Goal: Answer question/provide support: Share knowledge or assist other users

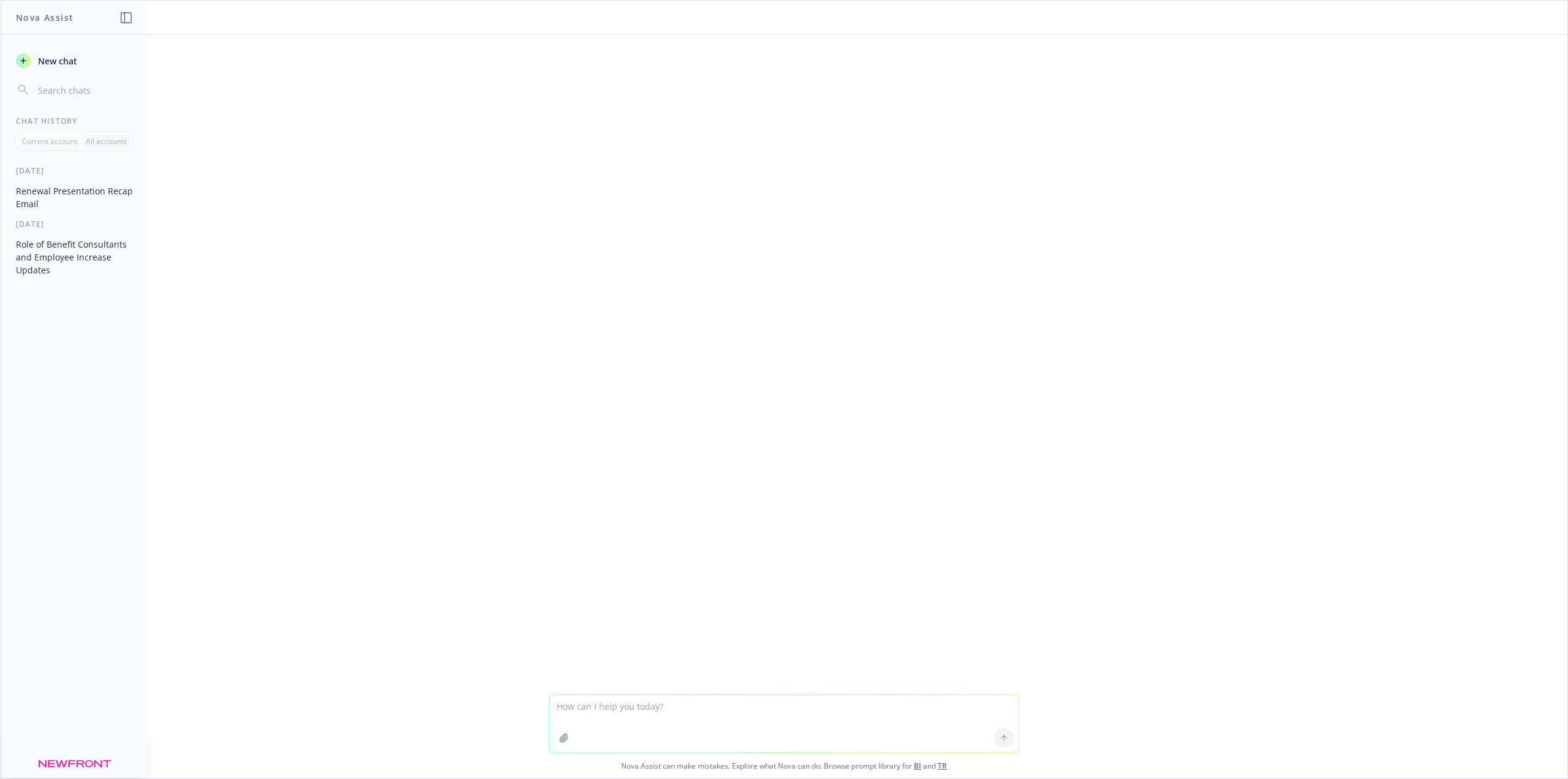
click at [731, 701] on textarea at bounding box center [784, 723] width 469 height 58
type textarea "reword to make client facing"
click at [731, 701] on textarea at bounding box center [784, 724] width 469 height 56
type textarea "She said that since the group has about 130 employees, it’s not large enough to…"
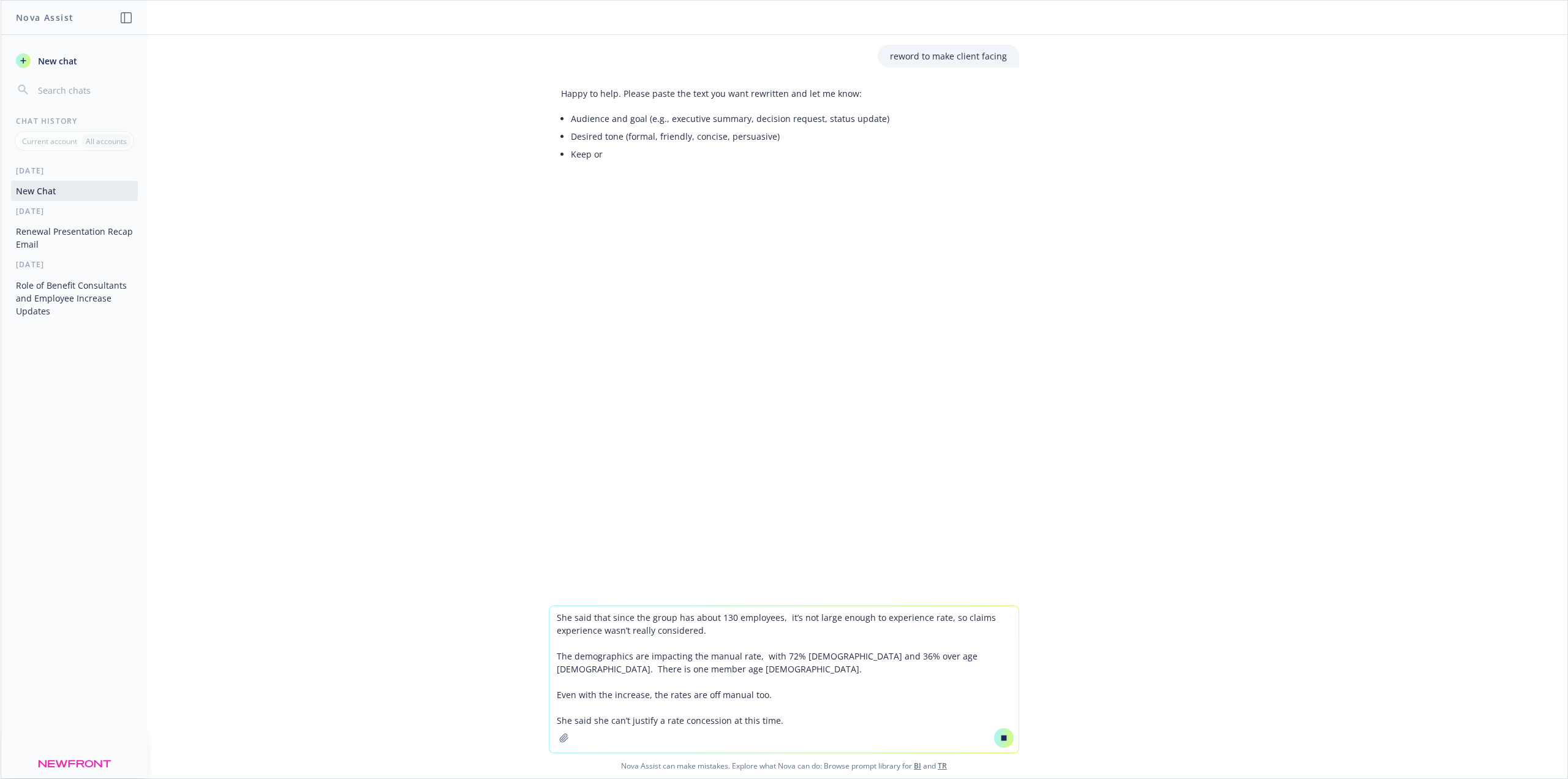
click at [839, 721] on textarea "She said that since the group has about 130 employees, it’s not large enough to…" at bounding box center [784, 680] width 469 height 146
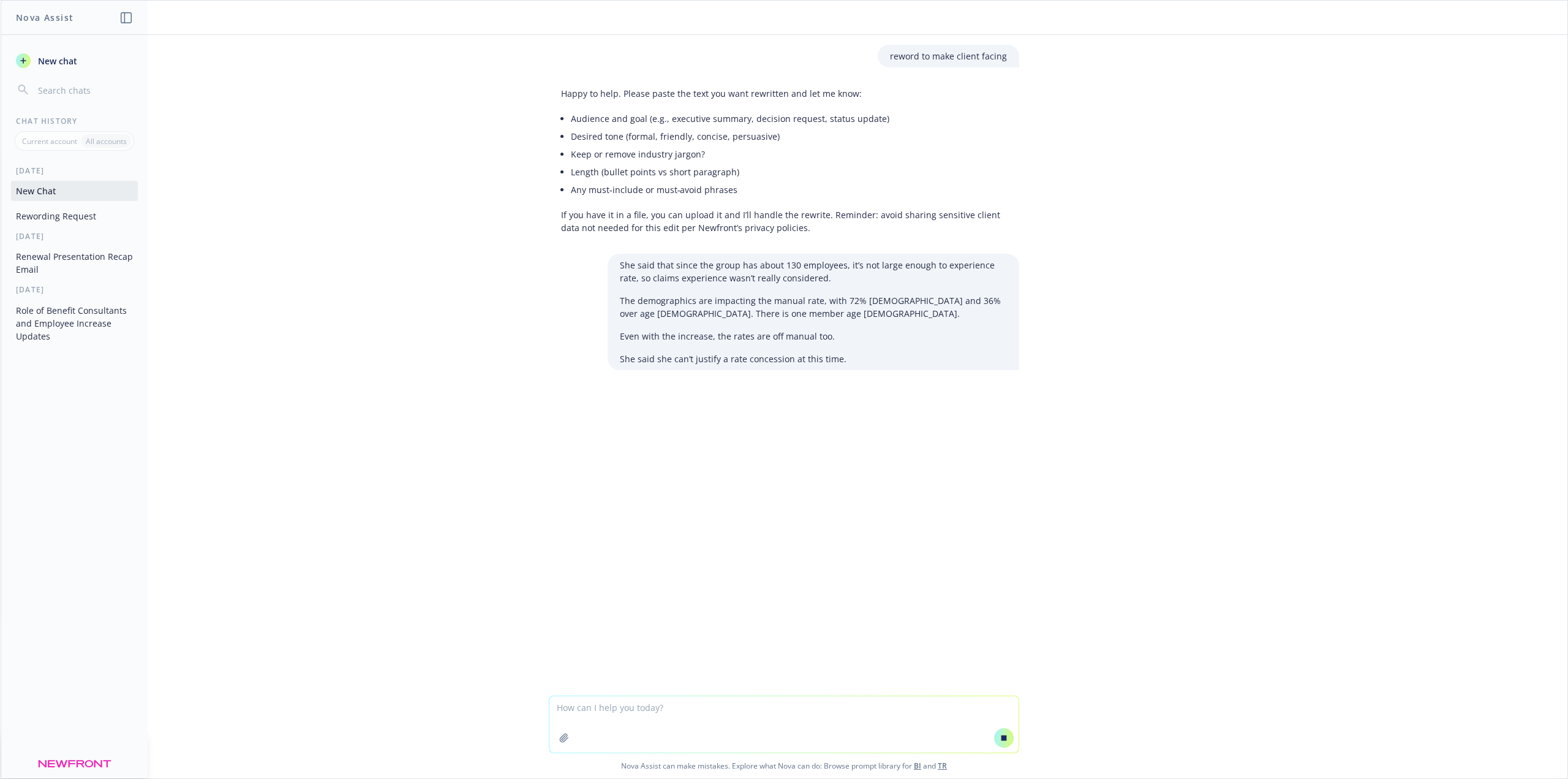
click at [649, 708] on textarea at bounding box center [784, 724] width 469 height 56
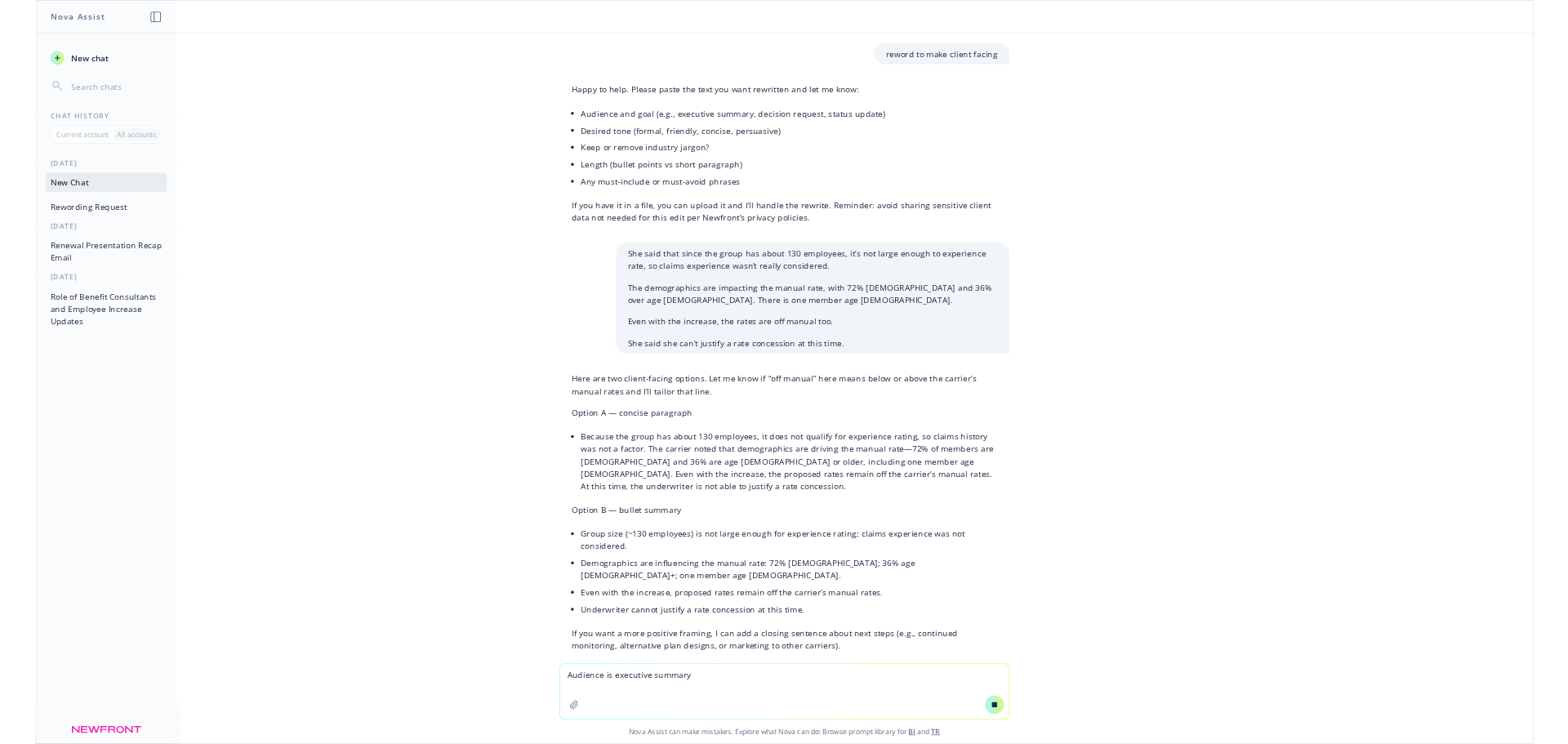
scroll to position [54, 0]
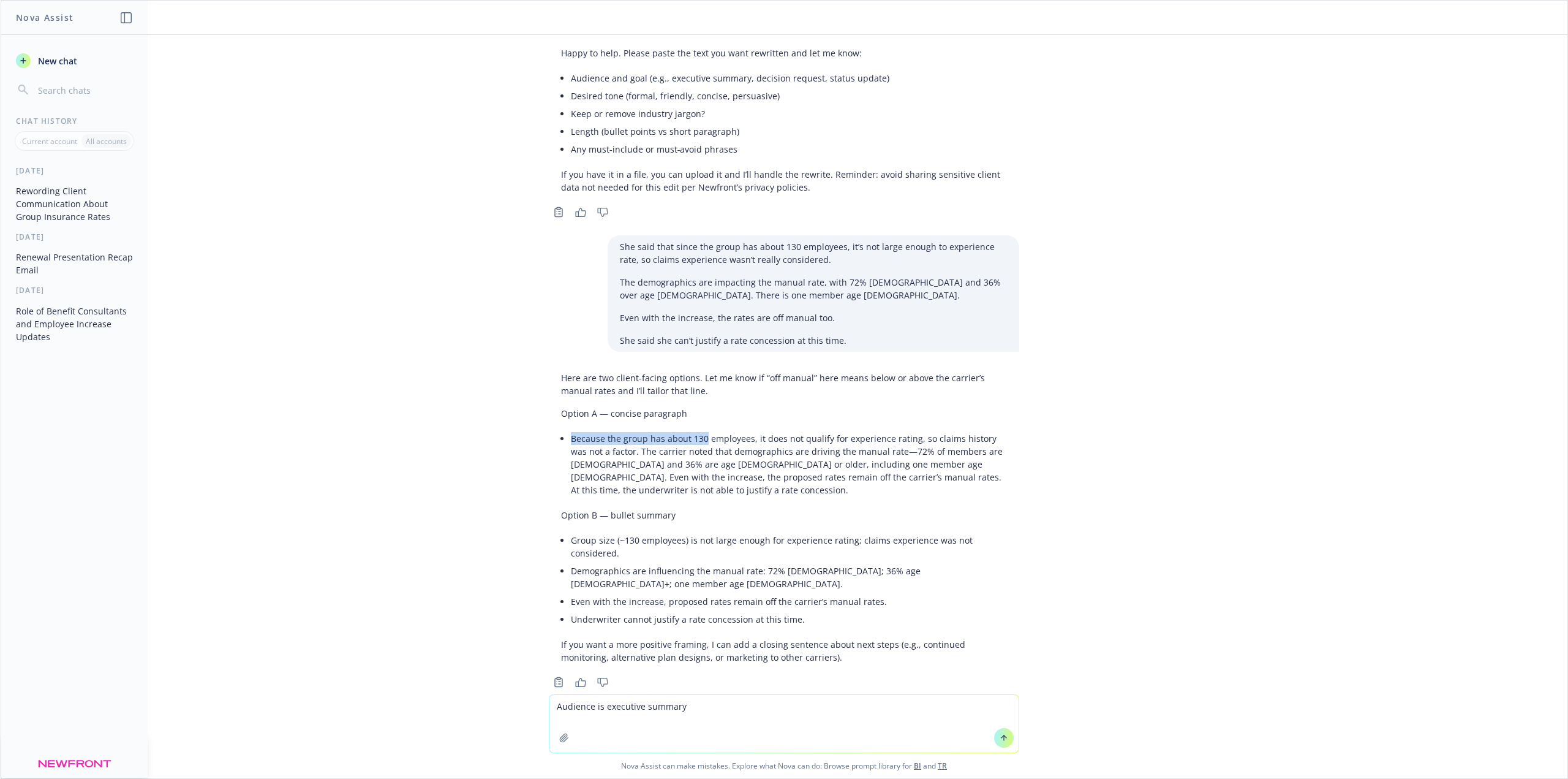
drag, startPoint x: 564, startPoint y: 439, endPoint x: 710, endPoint y: 444, distance: 146.1
click at [710, 444] on li "Because the group has about 130 employees, it does not qualify for experience r…" at bounding box center [789, 464] width 436 height 69
click at [571, 452] on li "Because the group has about 130 employees, it does not qualify for experience r…" at bounding box center [789, 464] width 436 height 69
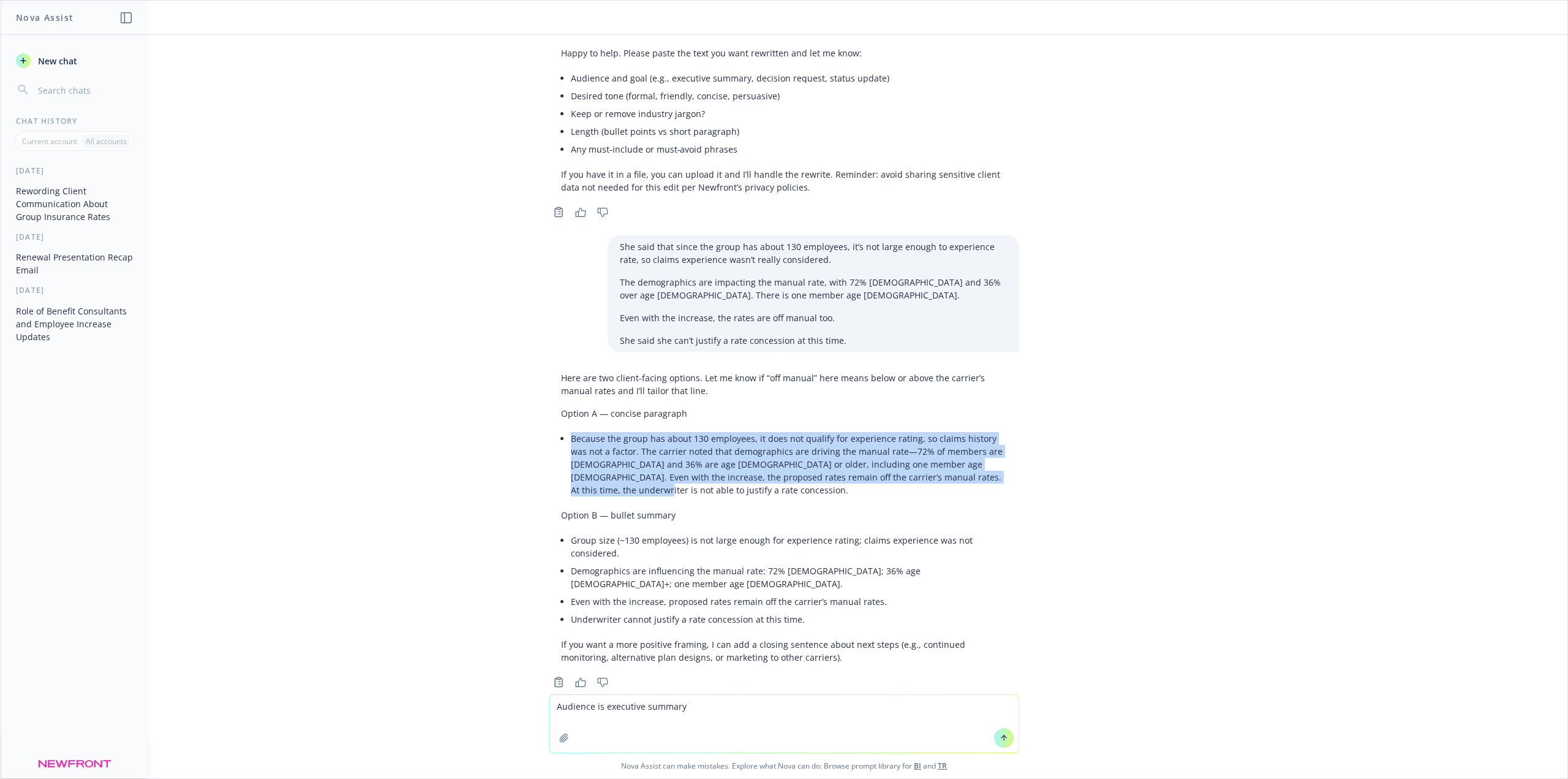
drag, startPoint x: 563, startPoint y: 440, endPoint x: 991, endPoint y: 473, distance: 429.3
click at [991, 473] on li "Because the group has about 130 employees, it does not qualify for experience r…" at bounding box center [789, 464] width 436 height 69
copy li "Because the group has about 130 employees, it does not qualify for experience r…"
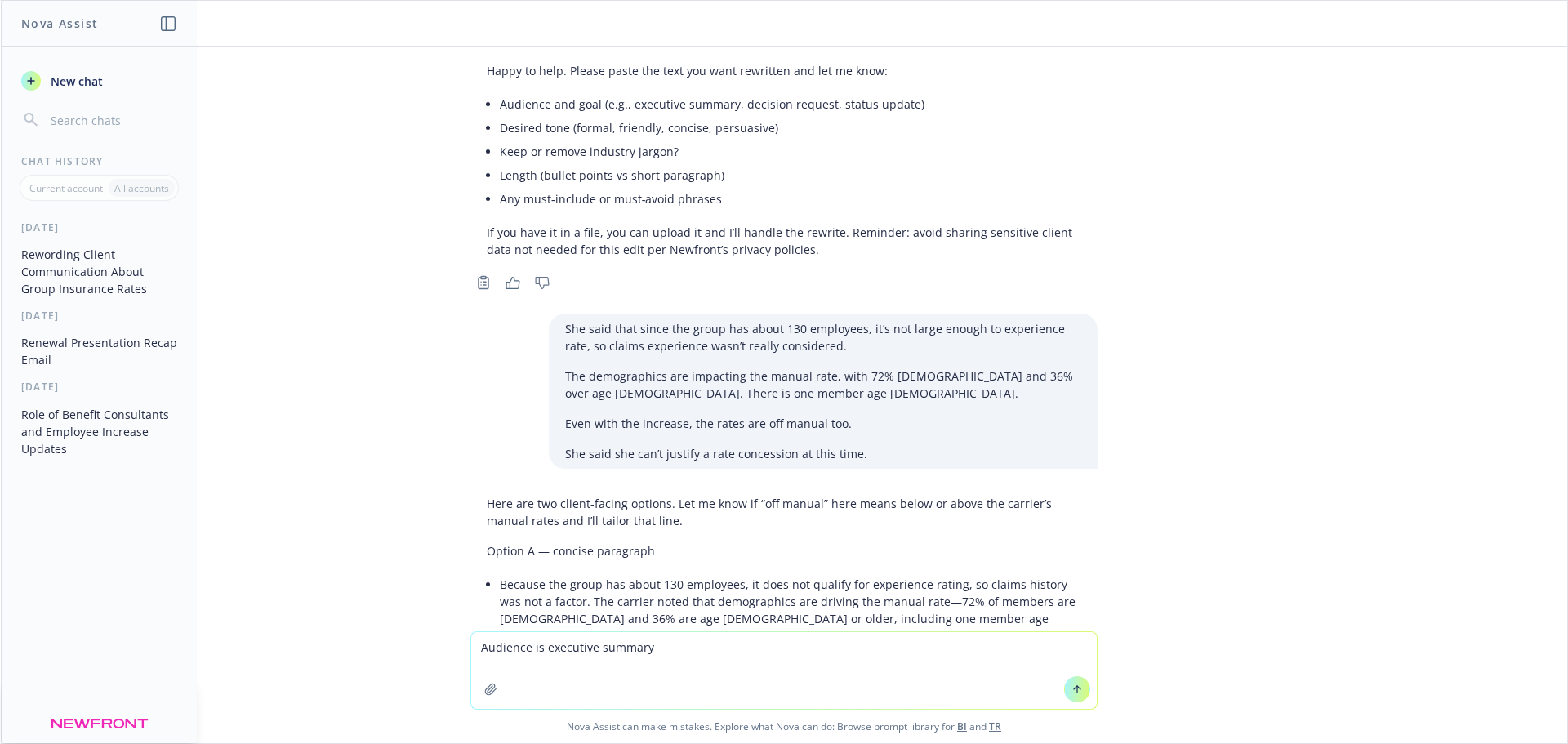
click at [650, 646] on textarea "Audience is executive summary" at bounding box center [784, 671] width 626 height 77
drag, startPoint x: 675, startPoint y: 652, endPoint x: 351, endPoint y: 639, distance: 324.3
click at [351, 639] on div "Audience is executive summary Nova Assist can make mistakes. Explore what Nova …" at bounding box center [784, 687] width 1566 height 112
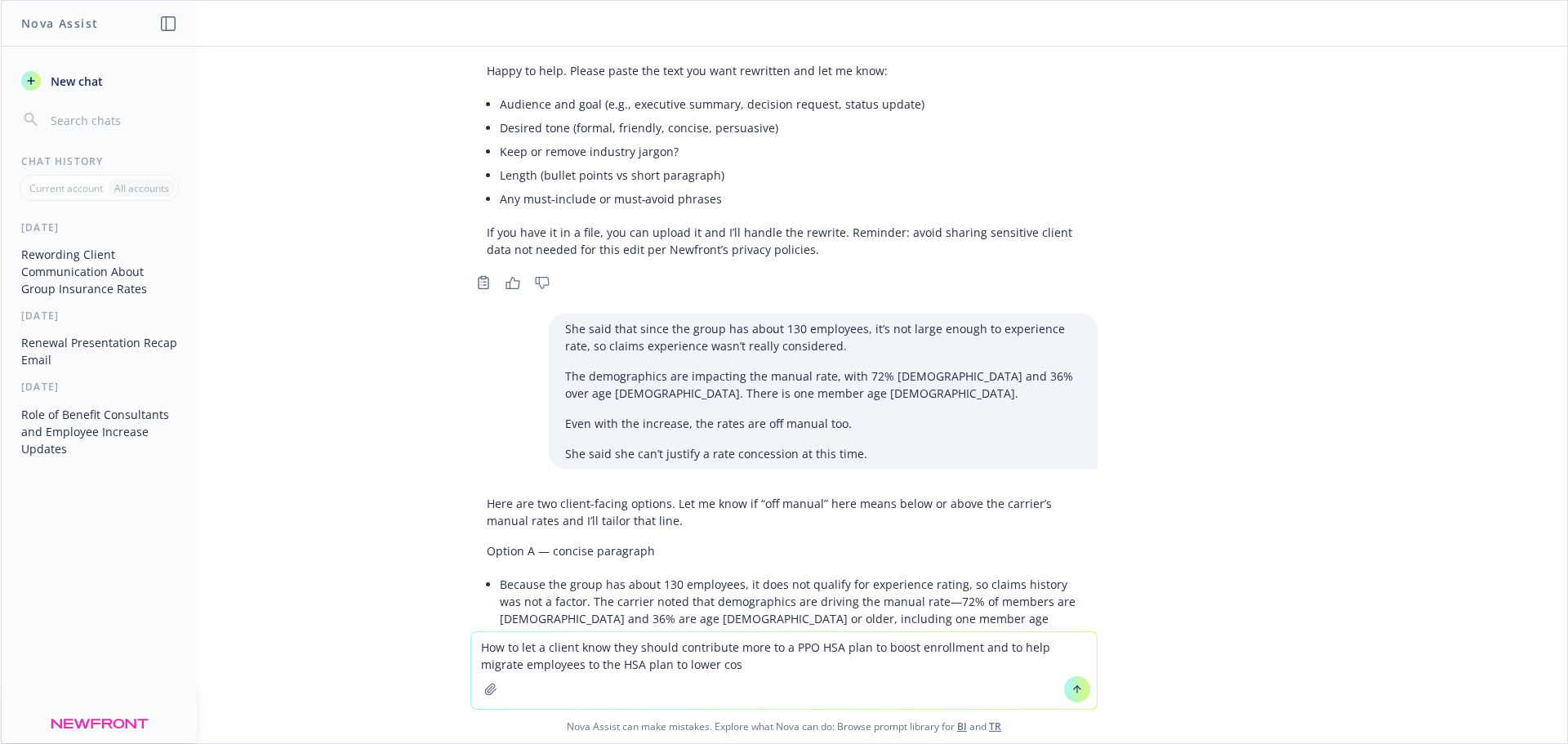
type textarea "How to let a client know they should contribute more to a PPO HSA plan to boost…"
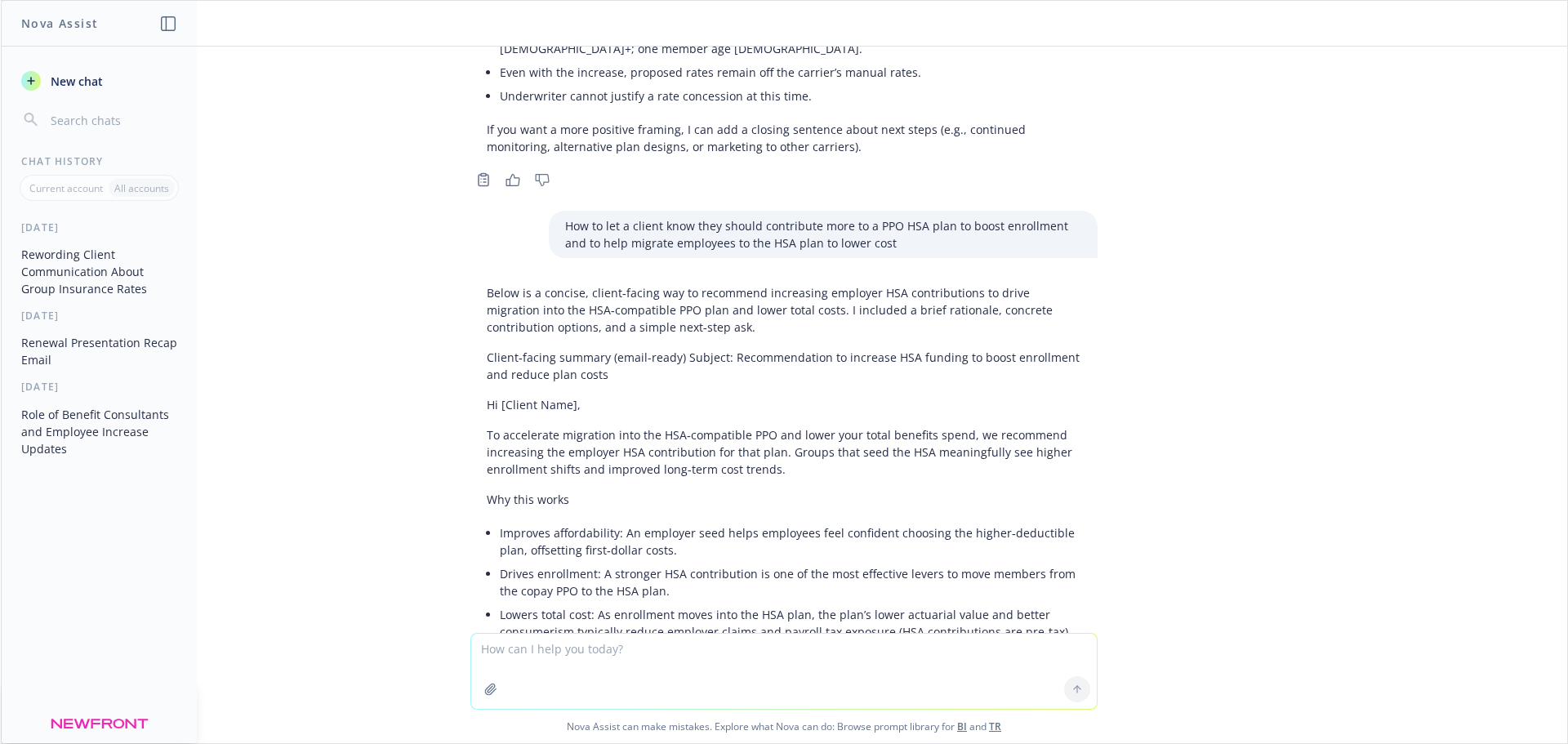
scroll to position [678, 0]
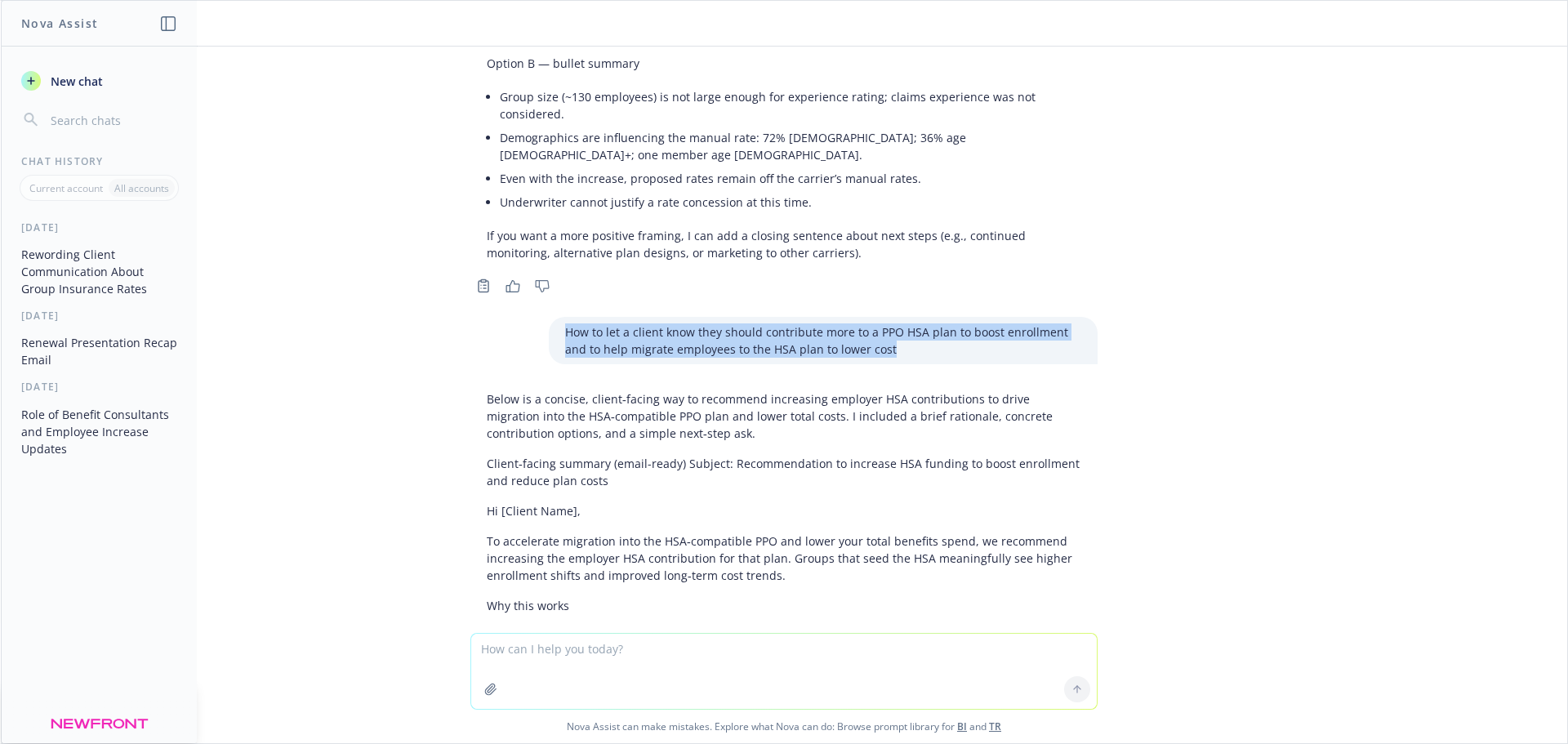
drag, startPoint x: 866, startPoint y: 315, endPoint x: 548, endPoint y: 300, distance: 318.4
click at [549, 317] on div "How to let a client know they should contribute more to a PPO HSA plan to boost…" at bounding box center [822, 340] width 549 height 48
copy p "How to let a client know they should contribute more to a PPO HSA plan to boost…"
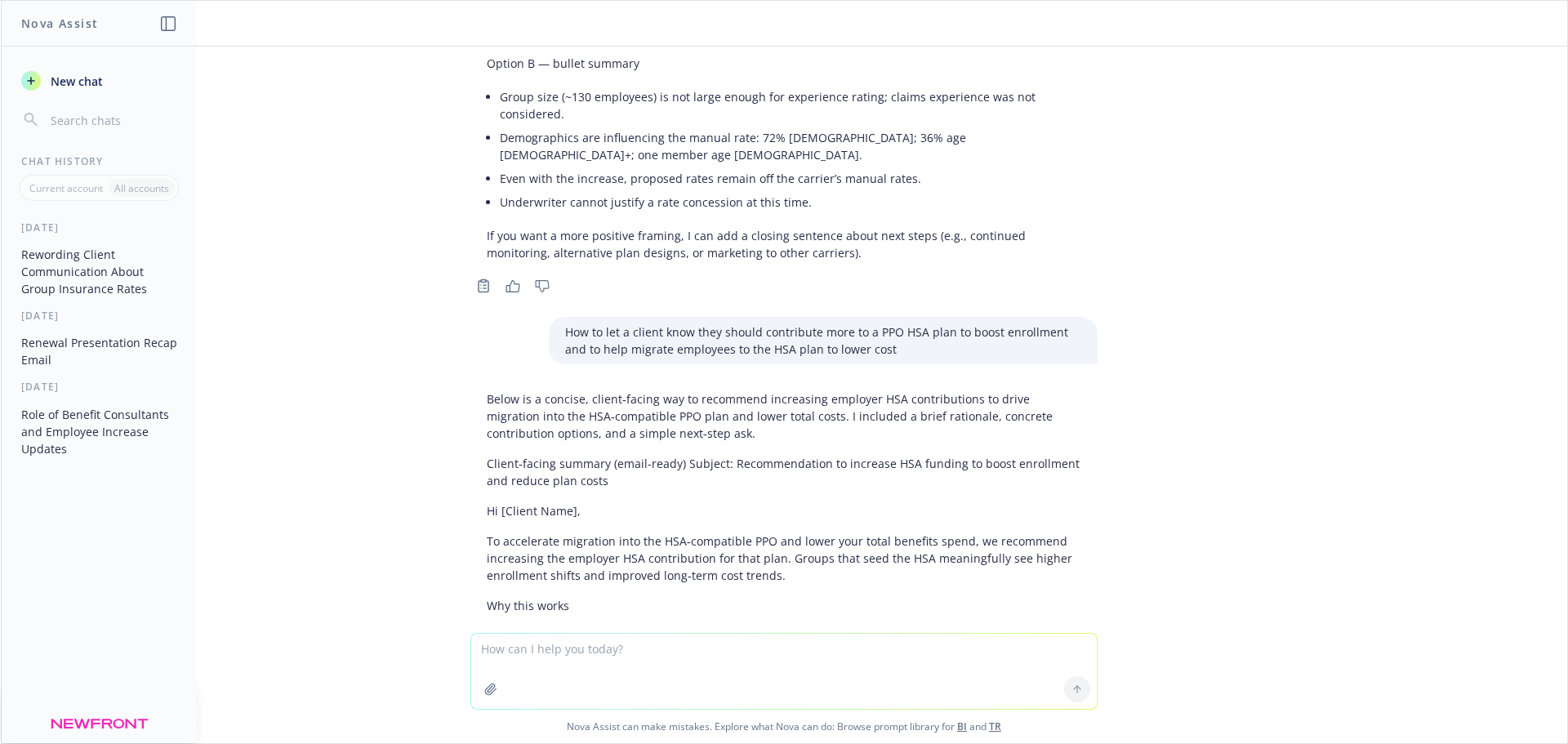
click at [633, 646] on textarea at bounding box center [784, 671] width 626 height 75
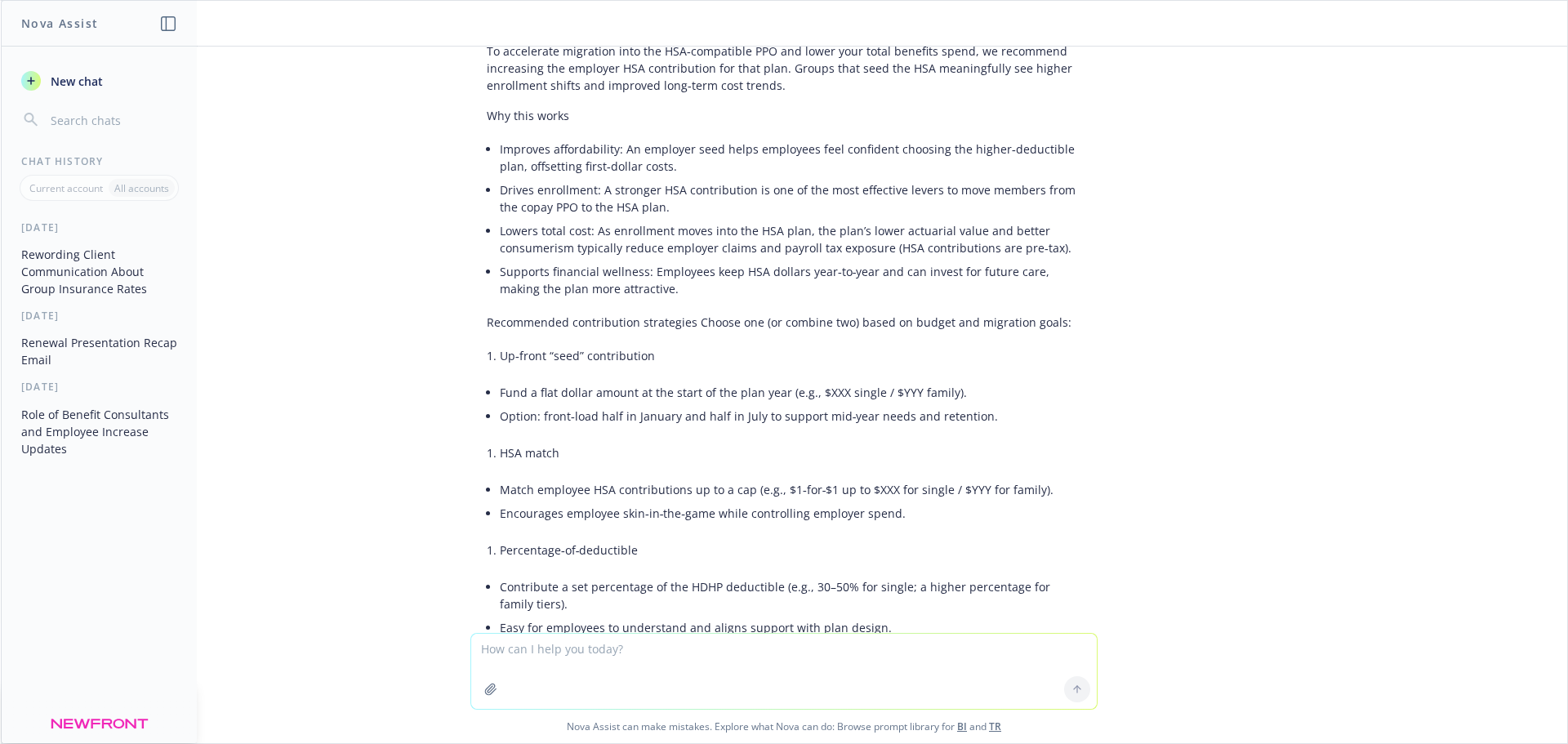
scroll to position [922, 0]
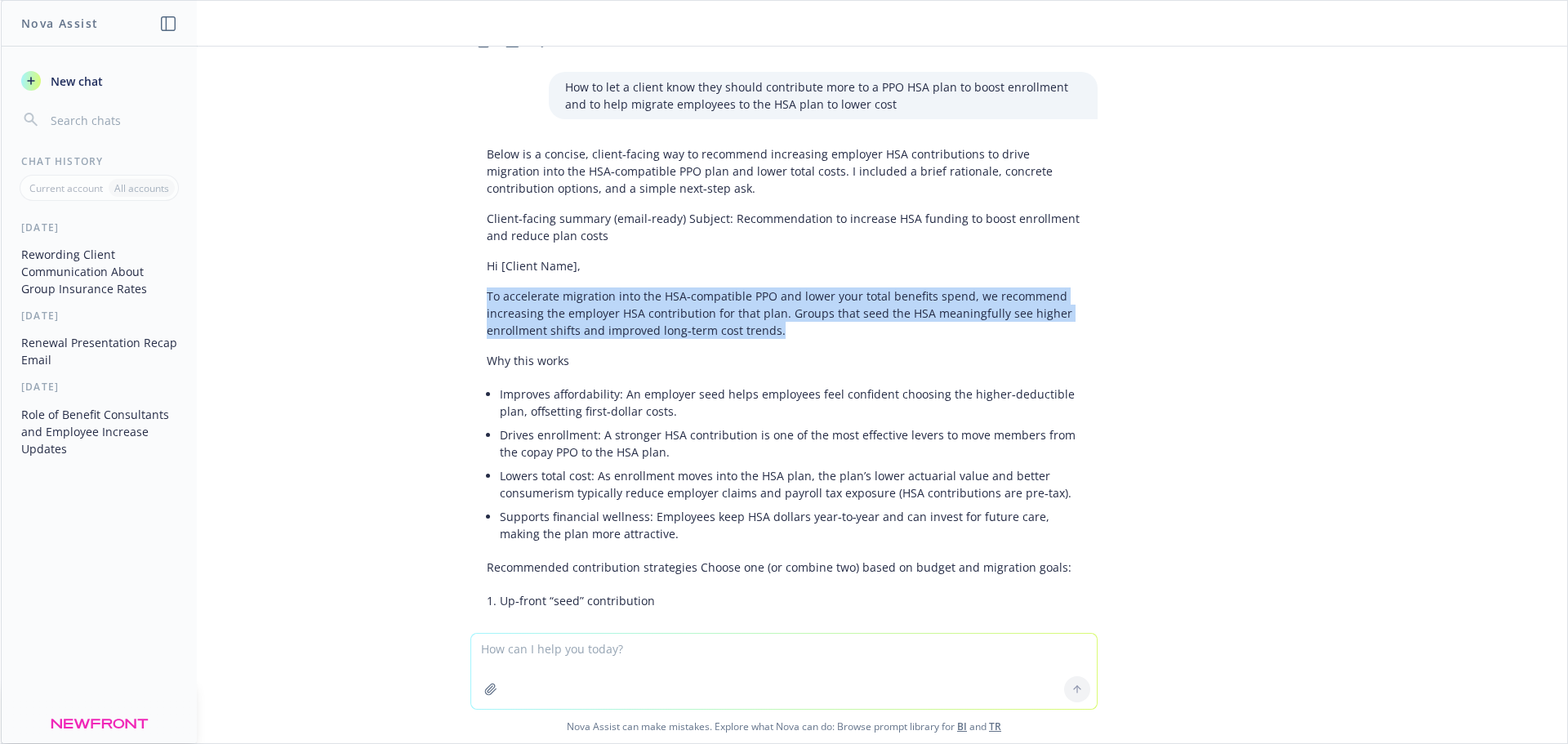
drag, startPoint x: 474, startPoint y: 259, endPoint x: 794, endPoint y: 296, distance: 322.1
copy p "To accelerate migration into the HSA‑compatible PPO and lower your total benefi…"
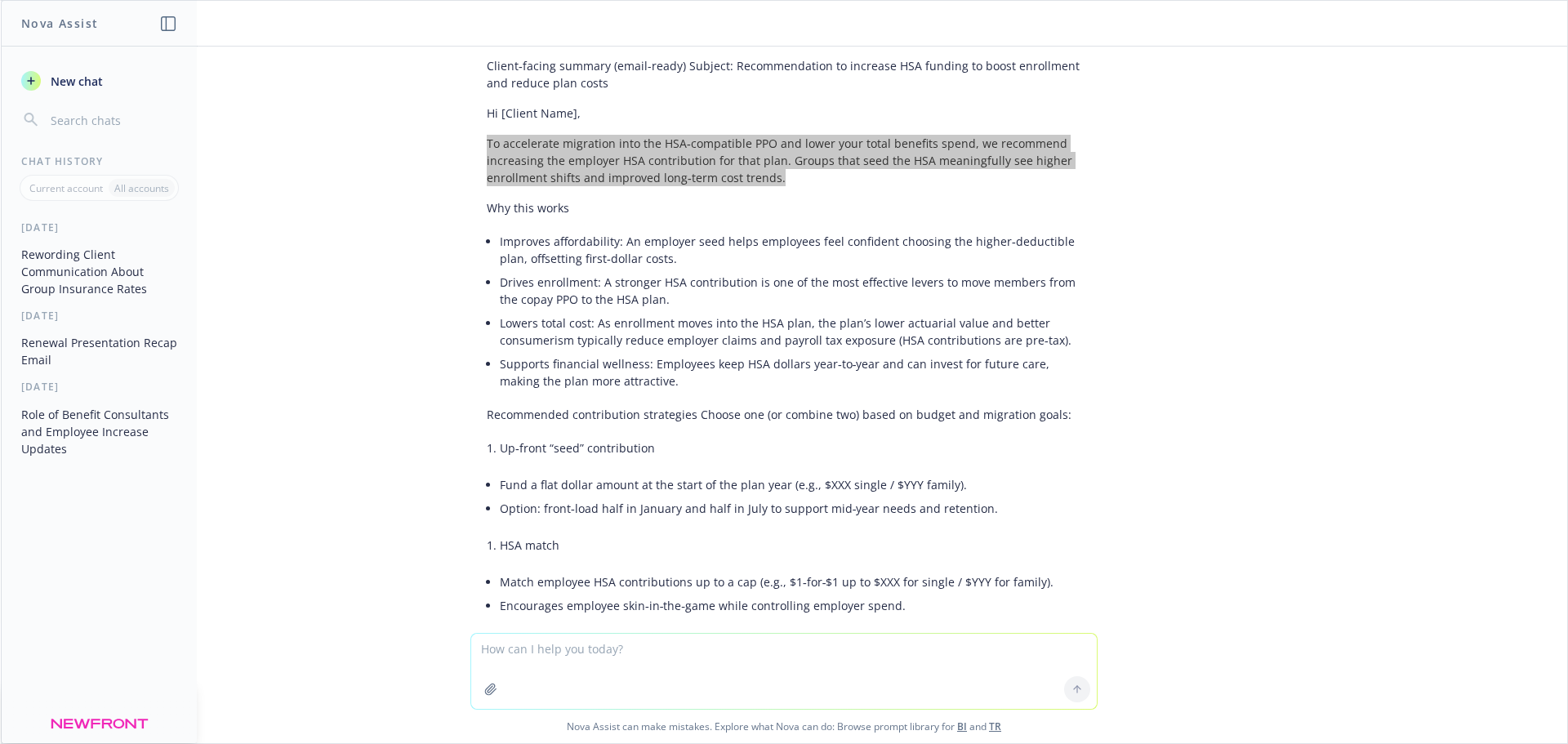
scroll to position [1086, 0]
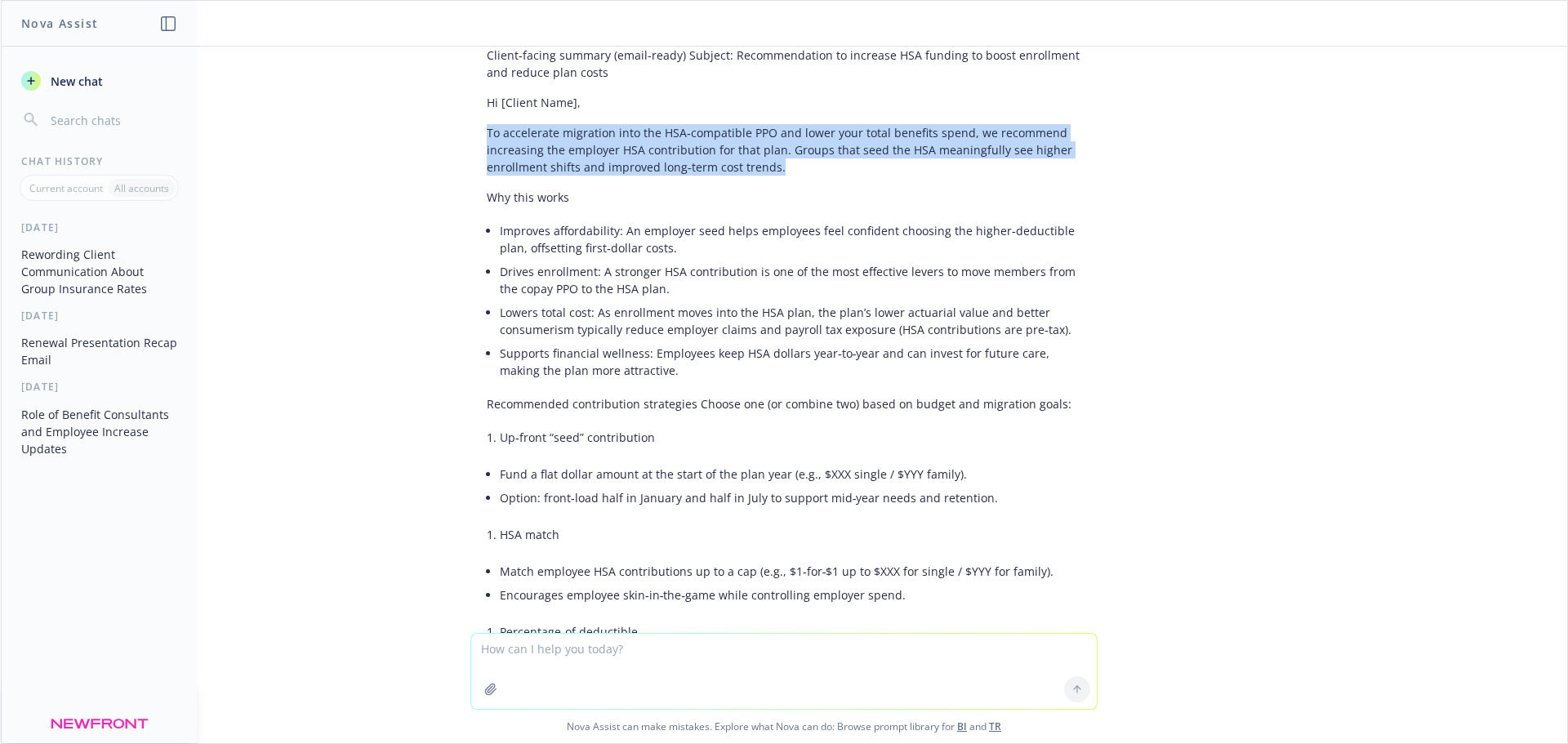
click at [665, 659] on textarea at bounding box center [784, 671] width 626 height 75
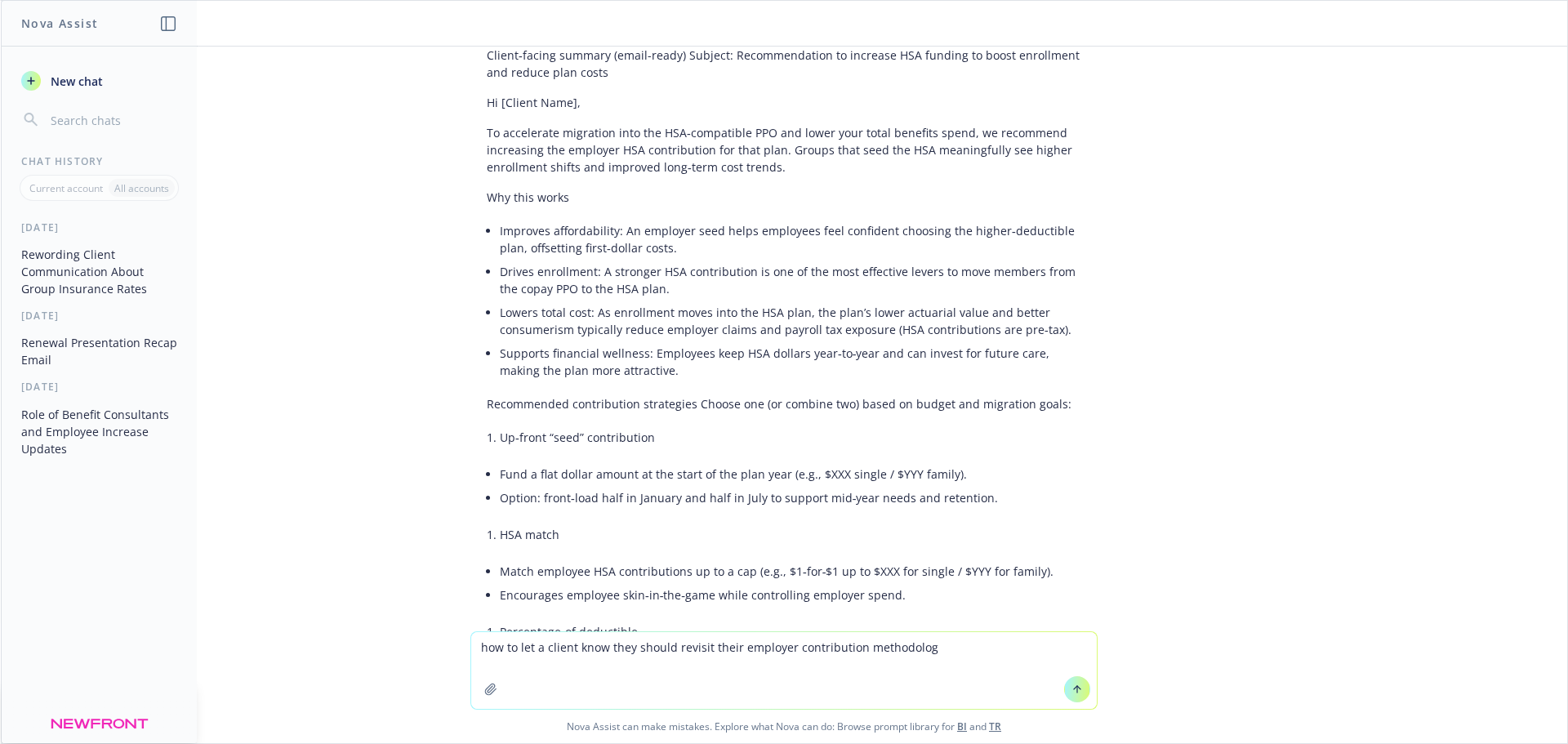
type textarea "how to let a client know they should revisit their employer contribution method…"
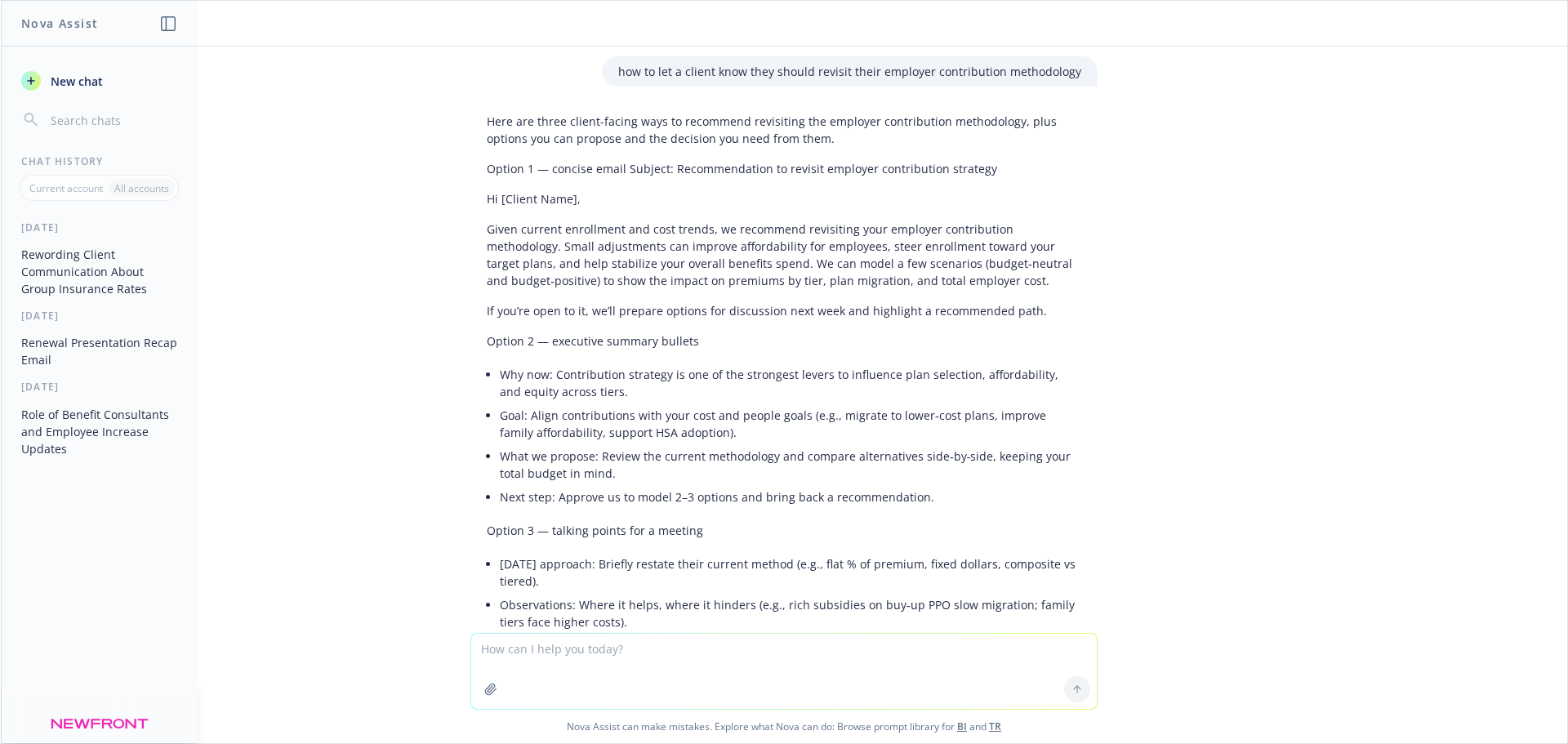
scroll to position [2492, 0]
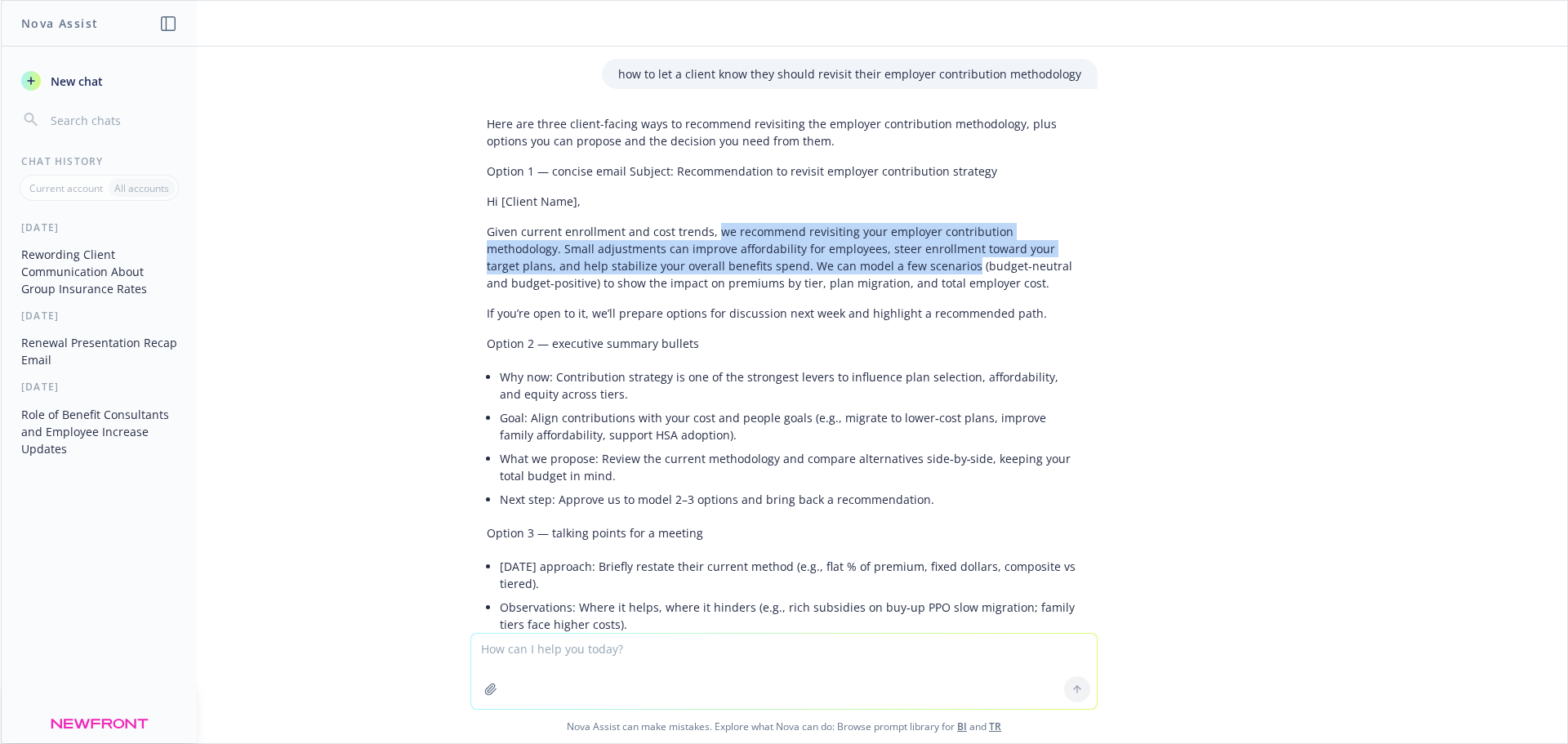
drag, startPoint x: 702, startPoint y: 196, endPoint x: 860, endPoint y: 232, distance: 162.0
click at [860, 232] on p "Given current enrollment and cost trends, we recommend revisiting your employer…" at bounding box center [784, 257] width 594 height 68
copy p "we recommend revisiting your employer contribution methodology. Small adjustmen…"
